Goal: Navigation & Orientation: Find specific page/section

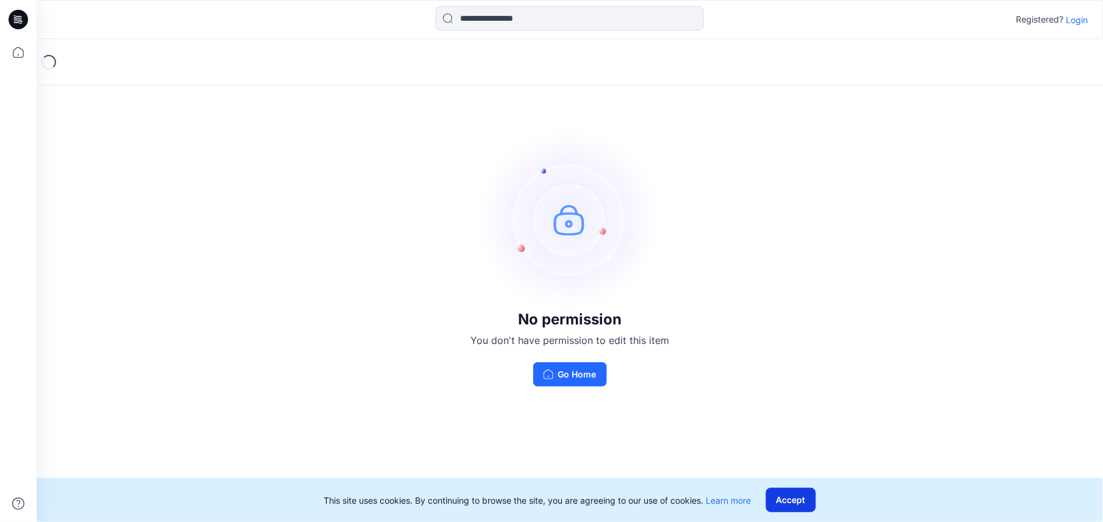
click at [786, 495] on button "Accept" at bounding box center [791, 499] width 50 height 24
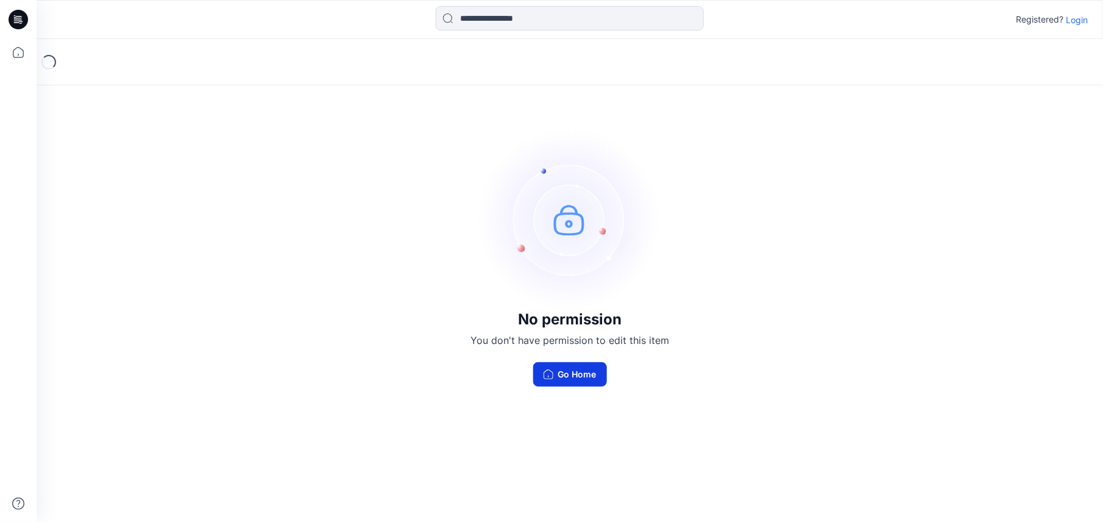
click at [568, 373] on button "Go Home" at bounding box center [570, 374] width 74 height 24
click at [805, 334] on div "No permission You don't have permission to edit this item Go Home" at bounding box center [570, 257] width 1066 height 436
click at [527, 23] on input at bounding box center [570, 18] width 268 height 24
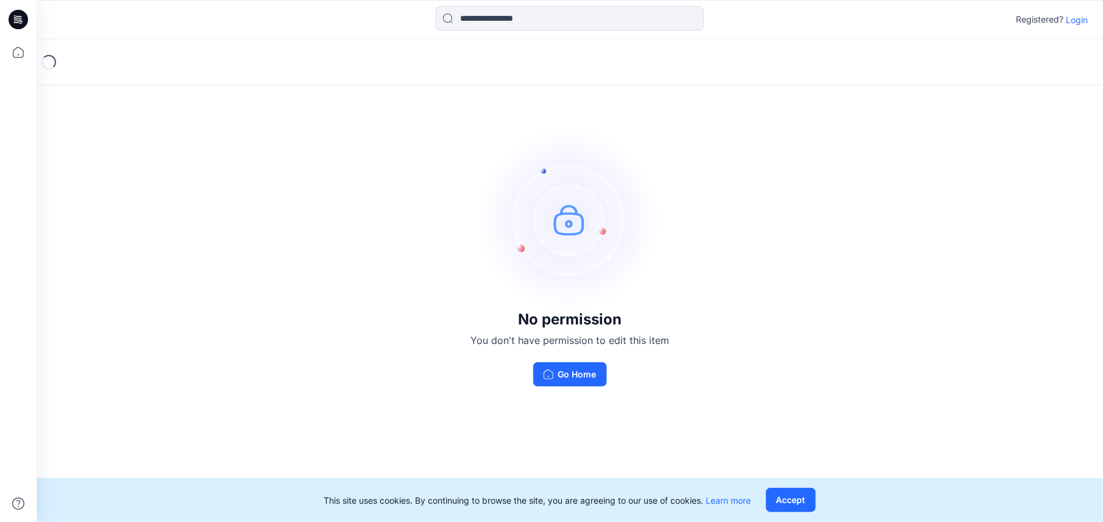
click at [688, 296] on div "No permission You don't have permission to edit this item Go Home" at bounding box center [570, 257] width 1066 height 436
drag, startPoint x: 808, startPoint y: 507, endPoint x: 810, endPoint y: 498, distance: 9.3
click at [810, 500] on button "Accept" at bounding box center [791, 499] width 50 height 24
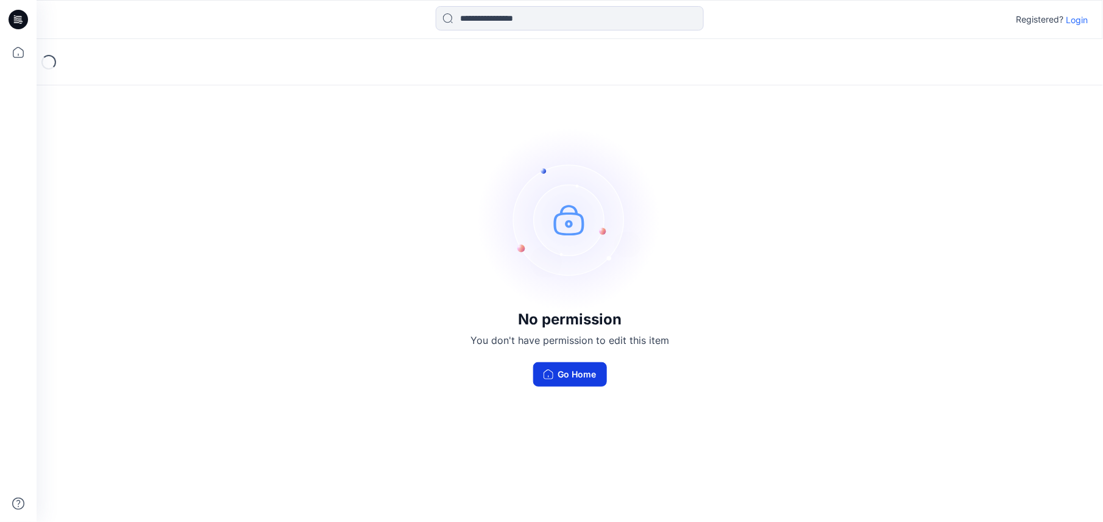
click at [585, 371] on button "Go Home" at bounding box center [570, 374] width 74 height 24
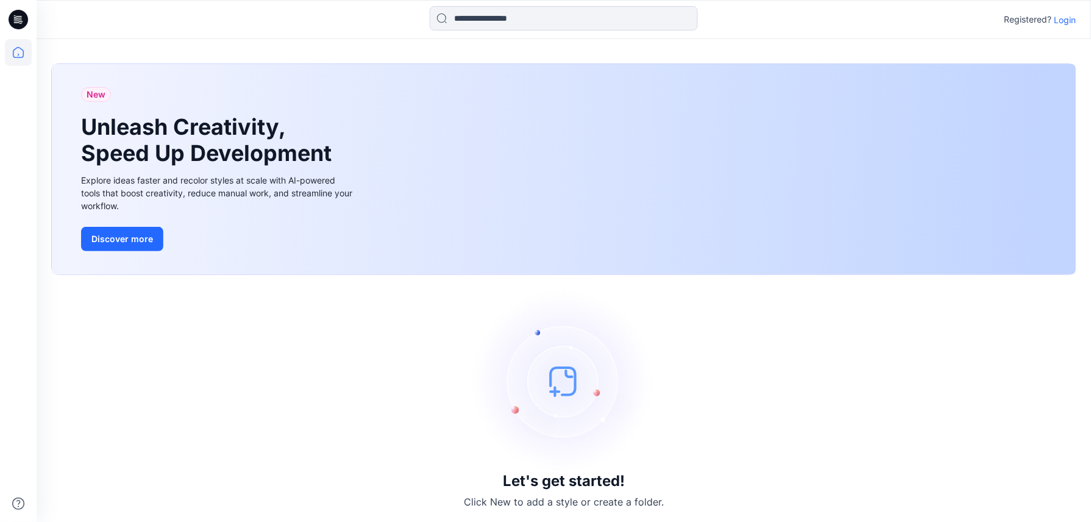
click at [522, 496] on p "Click New to add a style or create a folder." at bounding box center [564, 501] width 200 height 15
click at [548, 490] on div "Let's get started! Click New to add a style or create a folder." at bounding box center [563, 398] width 1025 height 219
